Goal: Task Accomplishment & Management: Manage account settings

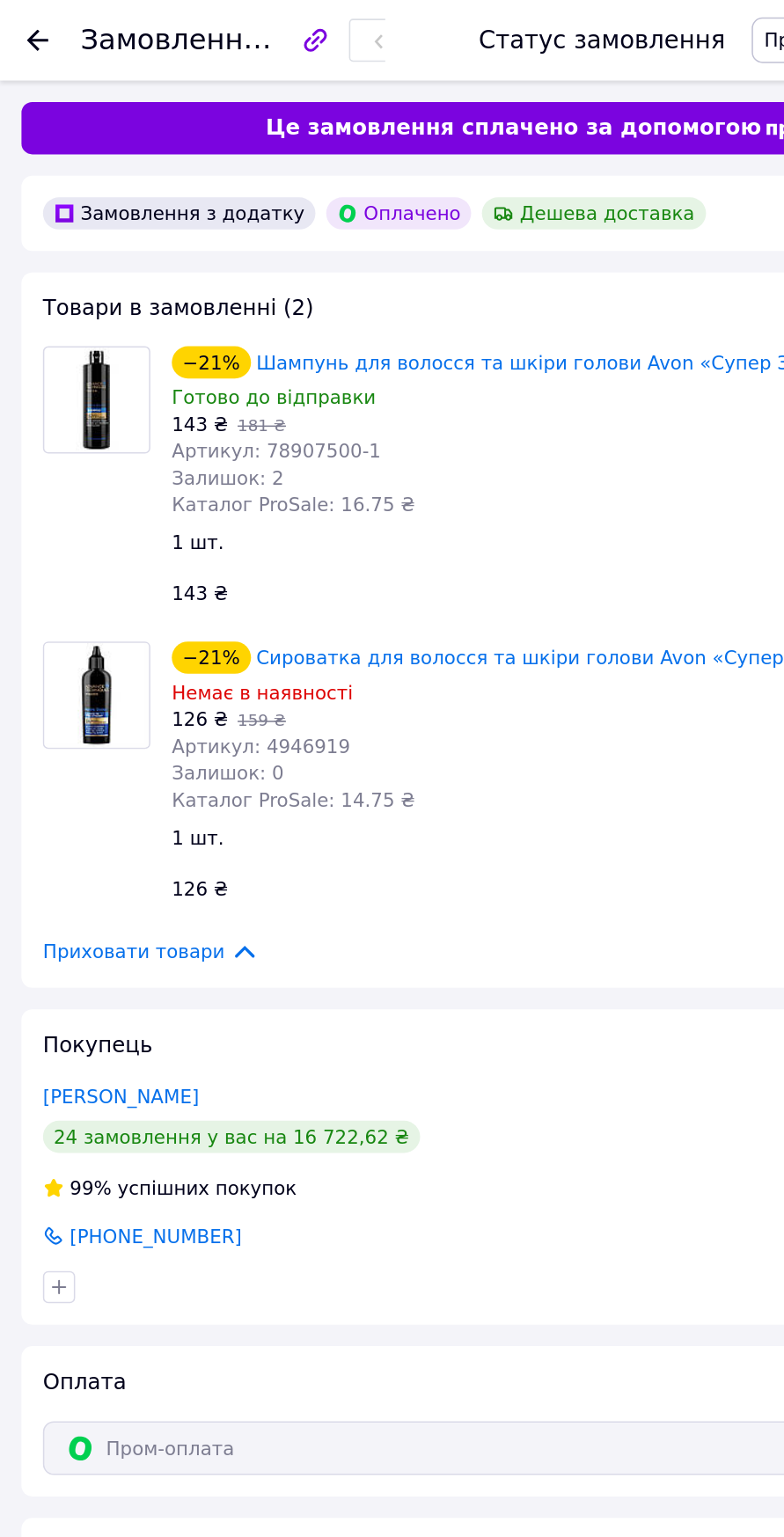
click at [25, 26] on use at bounding box center [24, 26] width 14 height 14
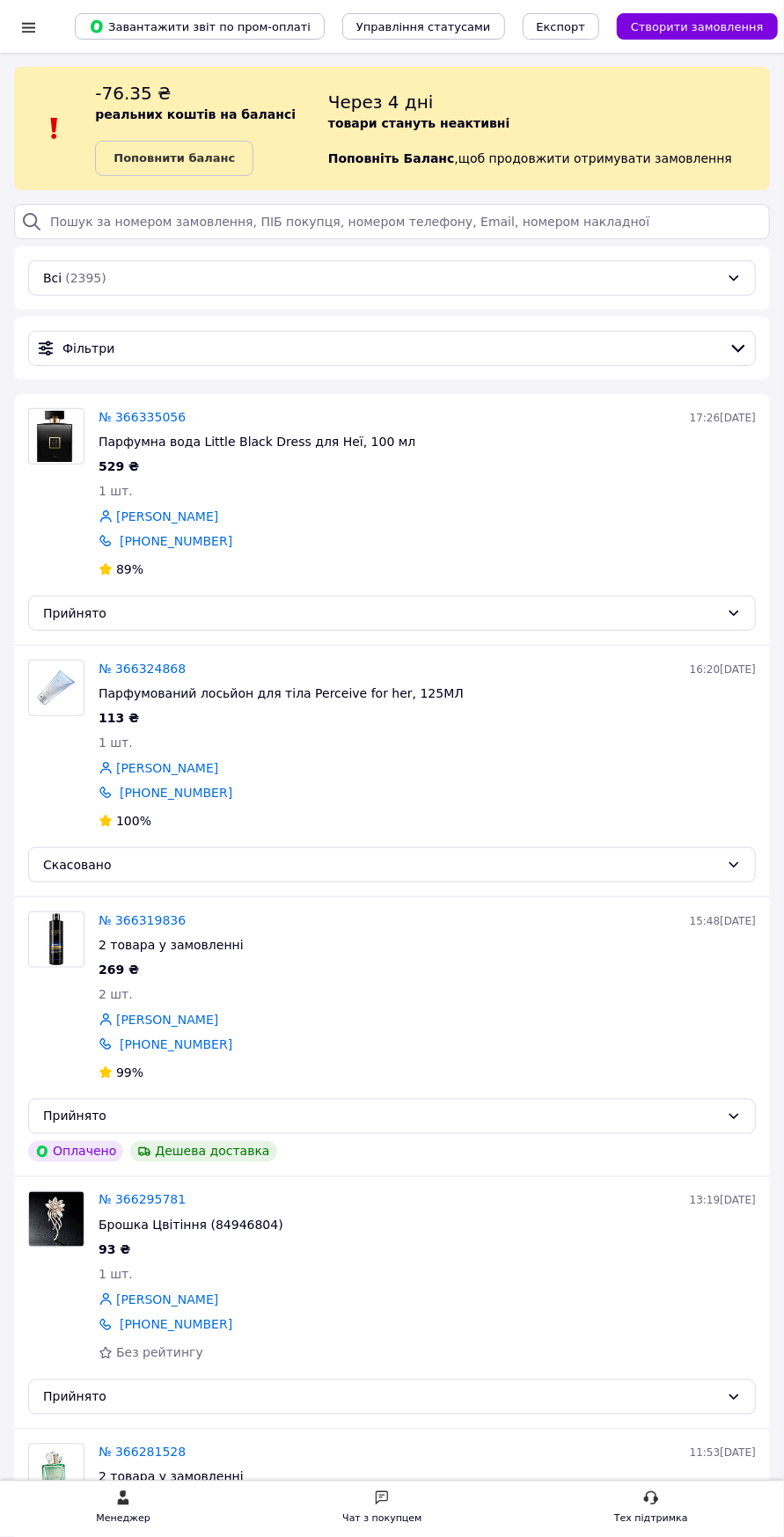
click at [130, 411] on link "№ 366335056" at bounding box center [142, 416] width 87 height 14
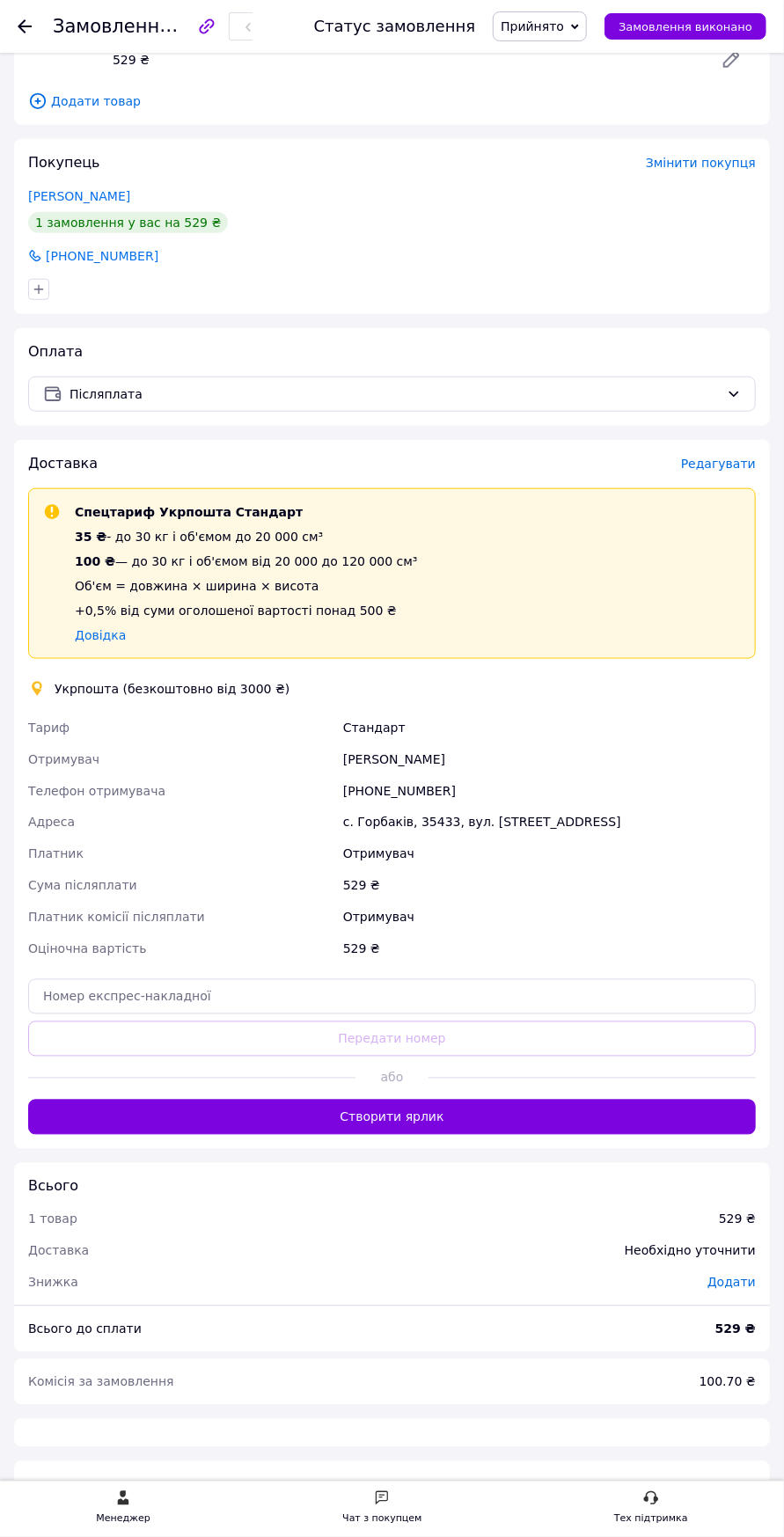
click at [161, 1124] on button "Створити ярлик" at bounding box center [392, 1117] width 728 height 35
